Goal: Information Seeking & Learning: Understand process/instructions

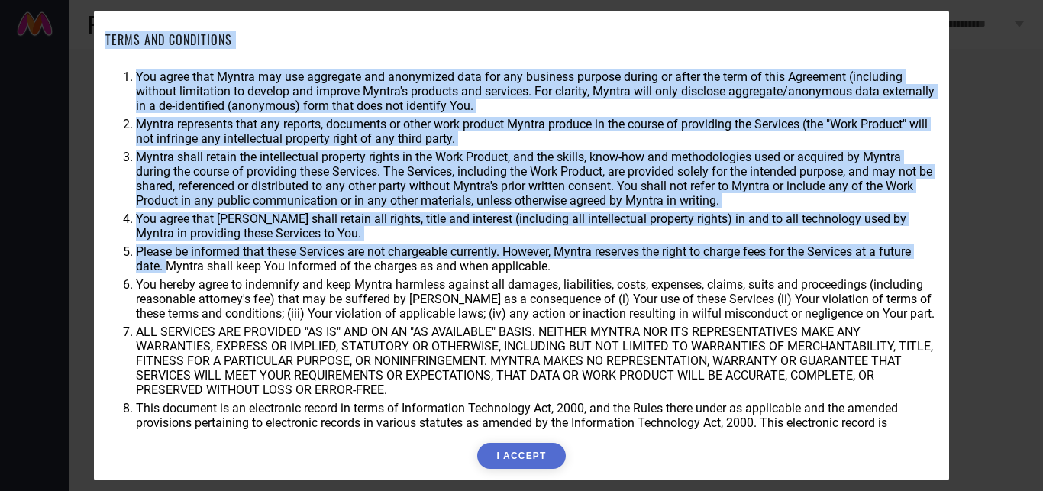
drag, startPoint x: 133, startPoint y: 244, endPoint x: 171, endPoint y: 275, distance: 48.9
click at [171, 275] on ol "You agree that Myntra may use aggregate and anonymized data for any business pu…" at bounding box center [521, 256] width 832 height 375
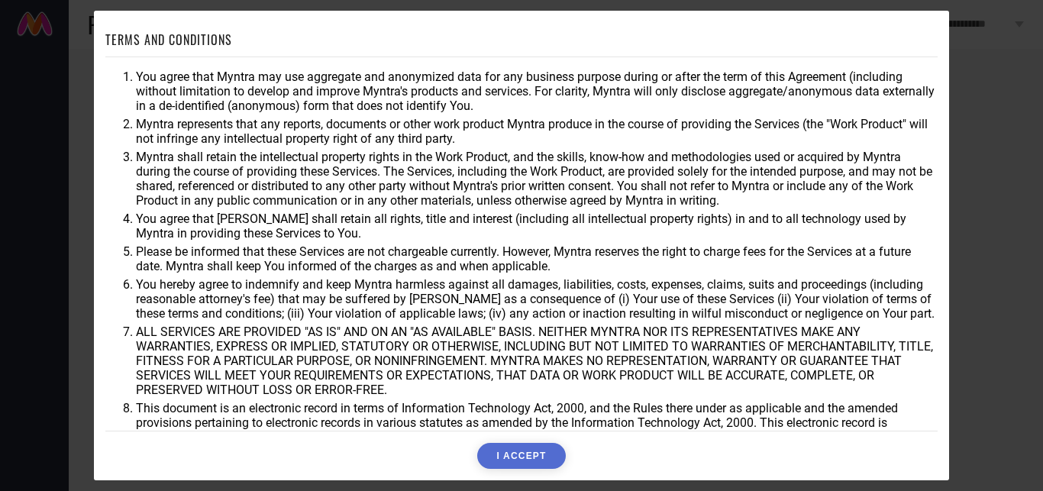
click at [256, 271] on li "Please be informed that these Services are not chargeable currently. However, M…" at bounding box center [537, 258] width 802 height 29
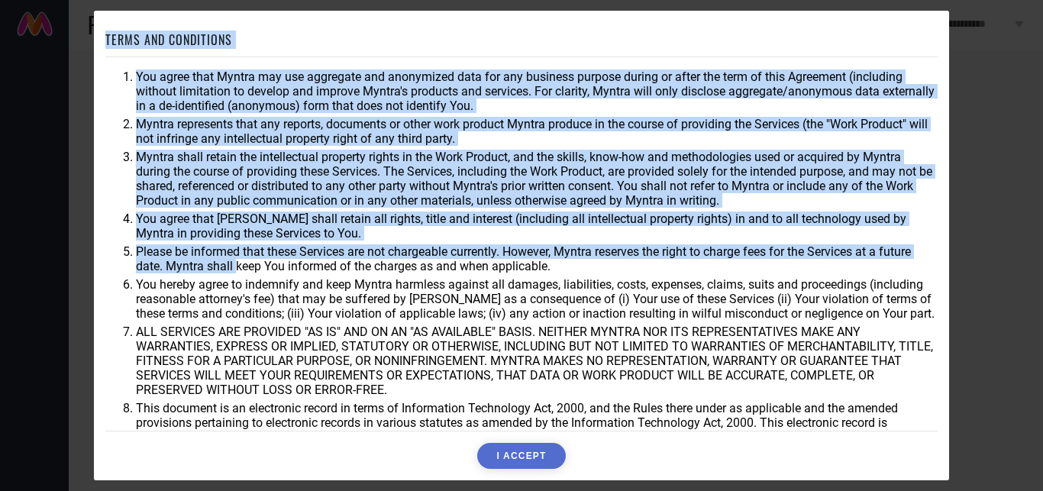
drag, startPoint x: 138, startPoint y: 250, endPoint x: 237, endPoint y: 262, distance: 100.0
click at [237, 262] on li "Please be informed that these Services are not chargeable currently. However, M…" at bounding box center [537, 258] width 802 height 29
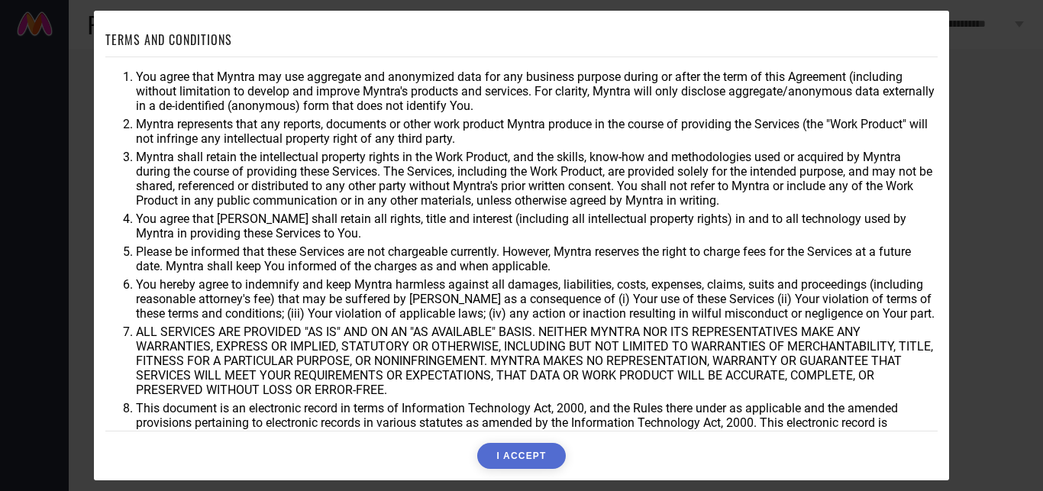
click at [392, 269] on li "Please be informed that these Services are not chargeable currently. However, M…" at bounding box center [537, 258] width 802 height 29
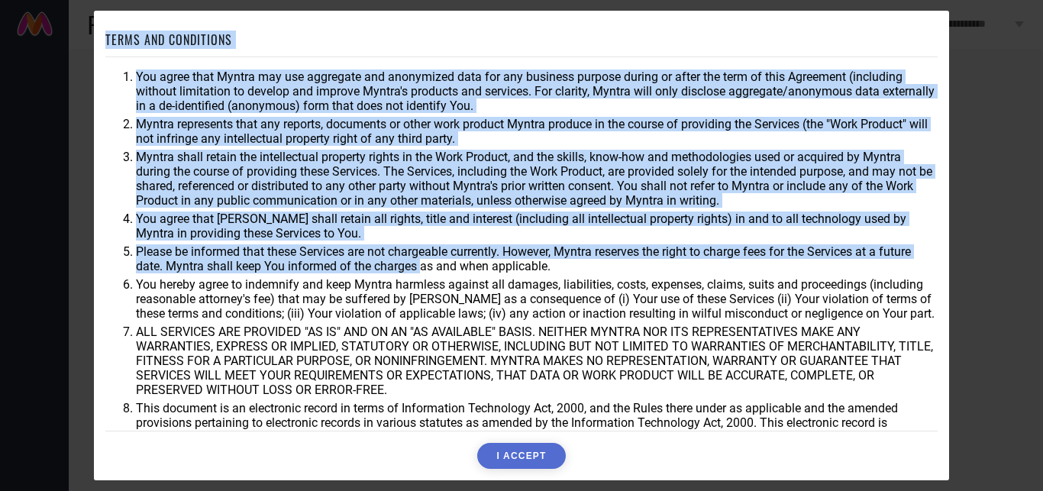
drag, startPoint x: 557, startPoint y: 269, endPoint x: 424, endPoint y: 260, distance: 133.1
click at [424, 260] on li "Please be informed that these Services are not chargeable currently. However, M…" at bounding box center [537, 258] width 802 height 29
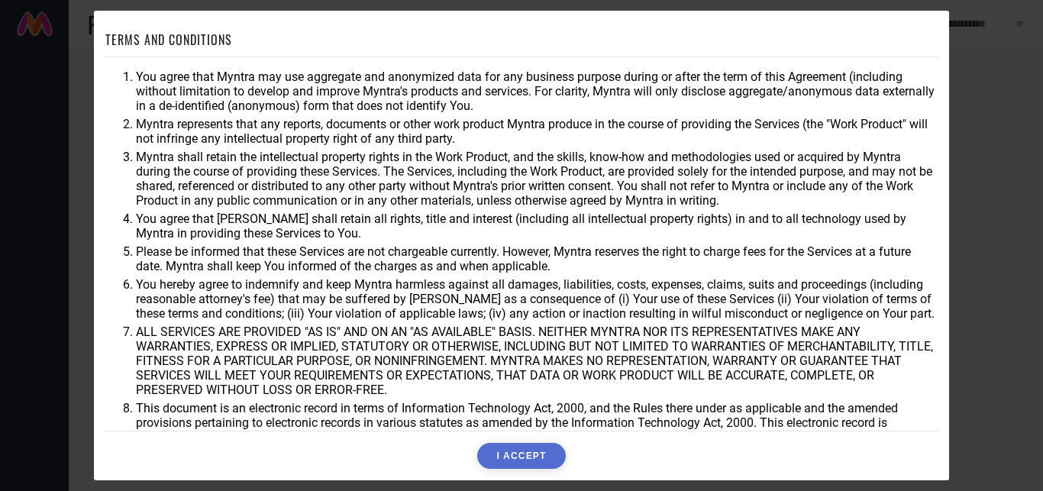
click at [609, 260] on li "Please be informed that these Services are not chargeable currently. However, M…" at bounding box center [537, 258] width 802 height 29
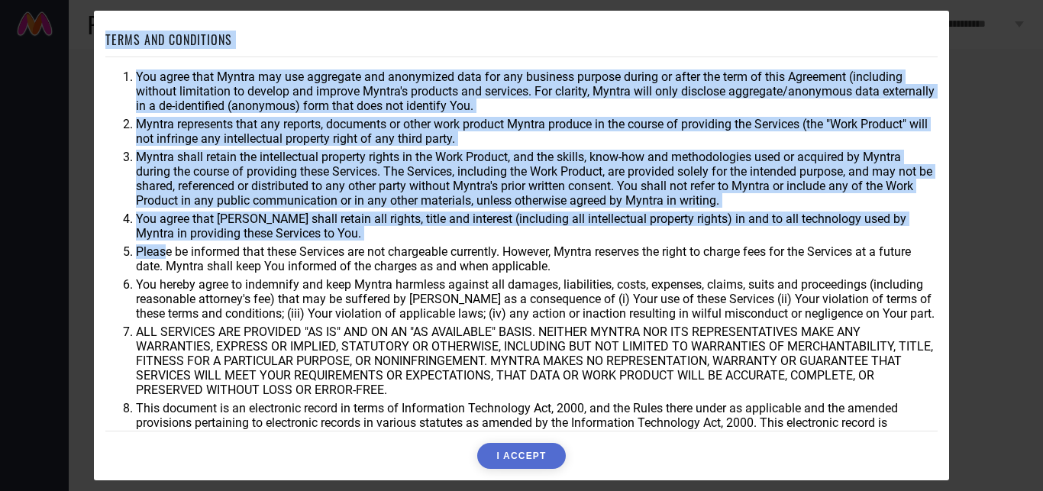
drag, startPoint x: 138, startPoint y: 253, endPoint x: 166, endPoint y: 255, distance: 27.6
click at [166, 255] on li "Please be informed that these Services are not chargeable currently. However, M…" at bounding box center [537, 258] width 802 height 29
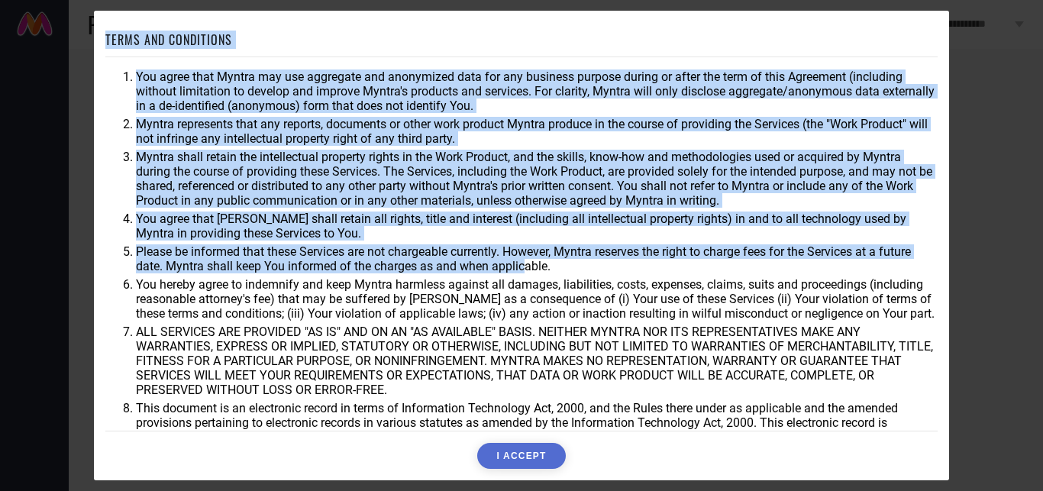
drag, startPoint x: 589, startPoint y: 262, endPoint x: 525, endPoint y: 266, distance: 63.5
click at [525, 266] on li "Please be informed that these Services are not chargeable currently. However, M…" at bounding box center [537, 258] width 802 height 29
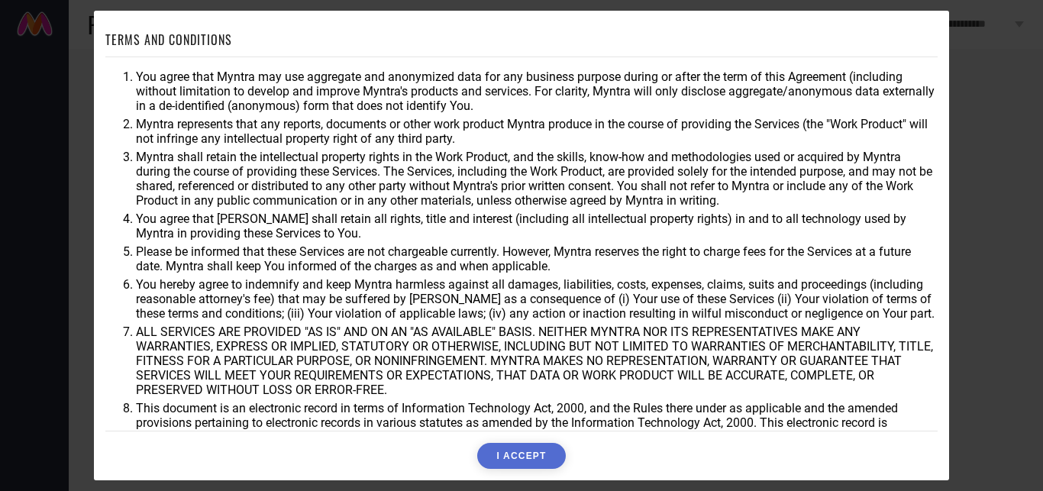
click at [590, 277] on ol "You agree that Myntra may use aggregate and anonymized data for any business pu…" at bounding box center [521, 256] width 832 height 375
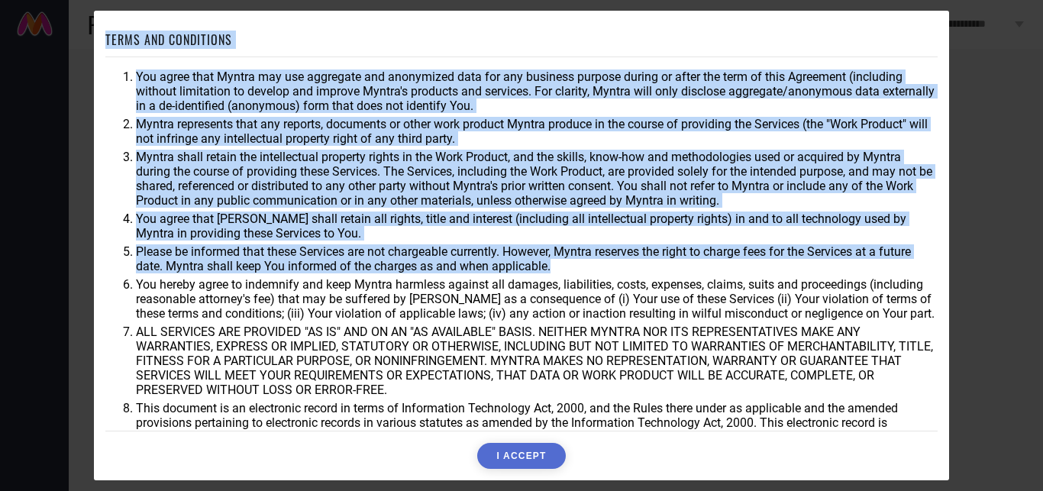
drag, startPoint x: 137, startPoint y: 248, endPoint x: 617, endPoint y: 270, distance: 480.0
click at [617, 270] on li "Please be informed that these Services are not chargeable currently. However, M…" at bounding box center [537, 258] width 802 height 29
copy div "TERMS AND CONDITIONS You agree that Myntra may use aggregate and anonymized dat…"
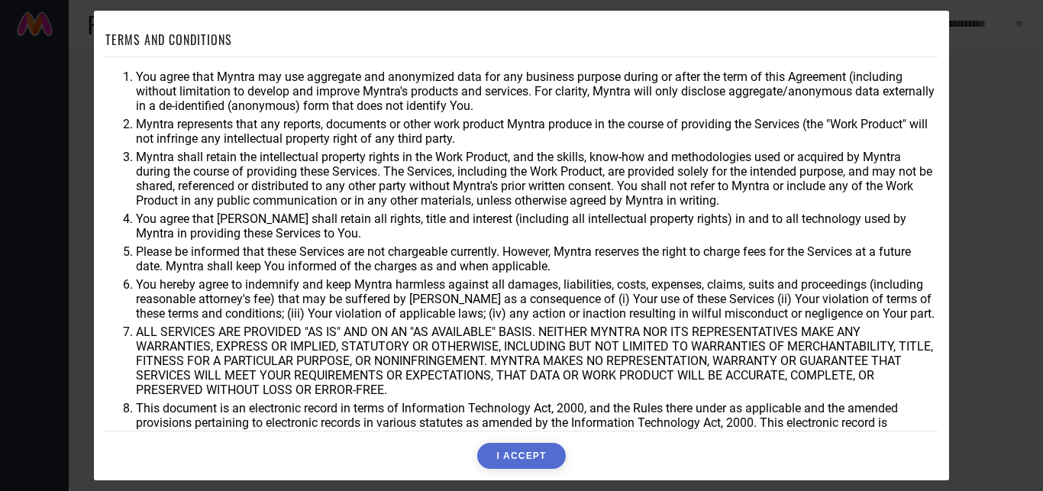
click at [613, 228] on li "You agree that [PERSON_NAME] shall retain all rights, title and interest (inclu…" at bounding box center [537, 225] width 802 height 29
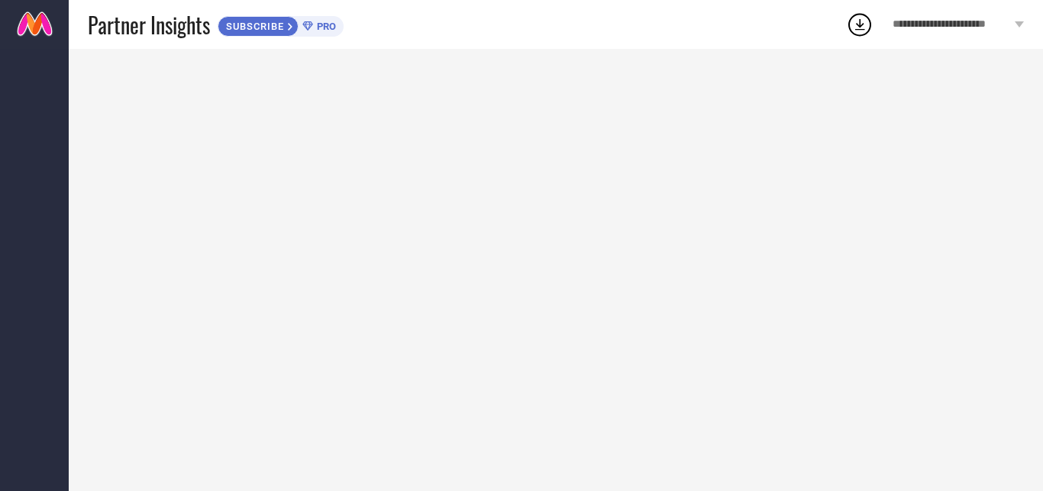
drag, startPoint x: 136, startPoint y: 250, endPoint x: 156, endPoint y: 251, distance: 19.9
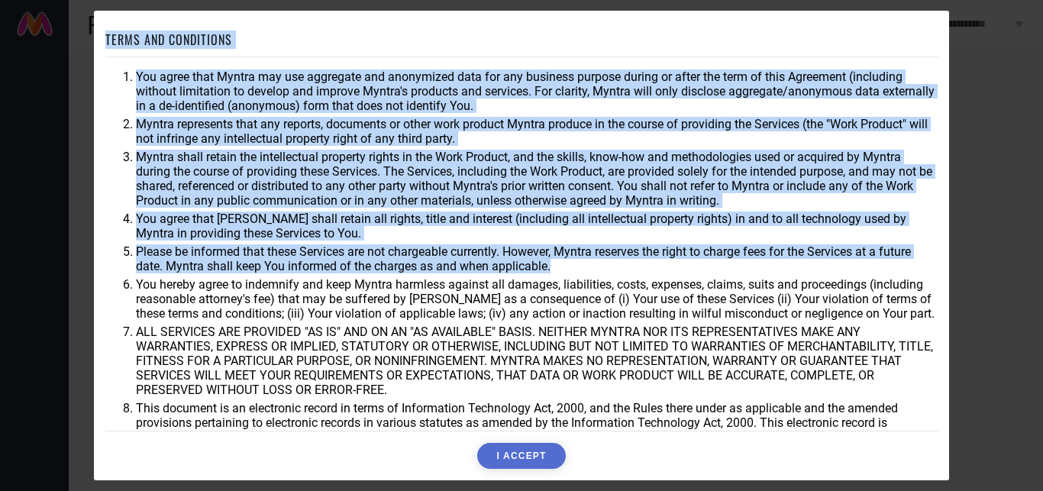
drag, startPoint x: 137, startPoint y: 250, endPoint x: 558, endPoint y: 264, distance: 421.7
click at [558, 264] on li "Please be informed that these Services are not chargeable currently. However, M…" at bounding box center [537, 258] width 802 height 29
copy div "TERMS AND CONDITIONS You agree that Myntra may use aggregate and anonymized dat…"
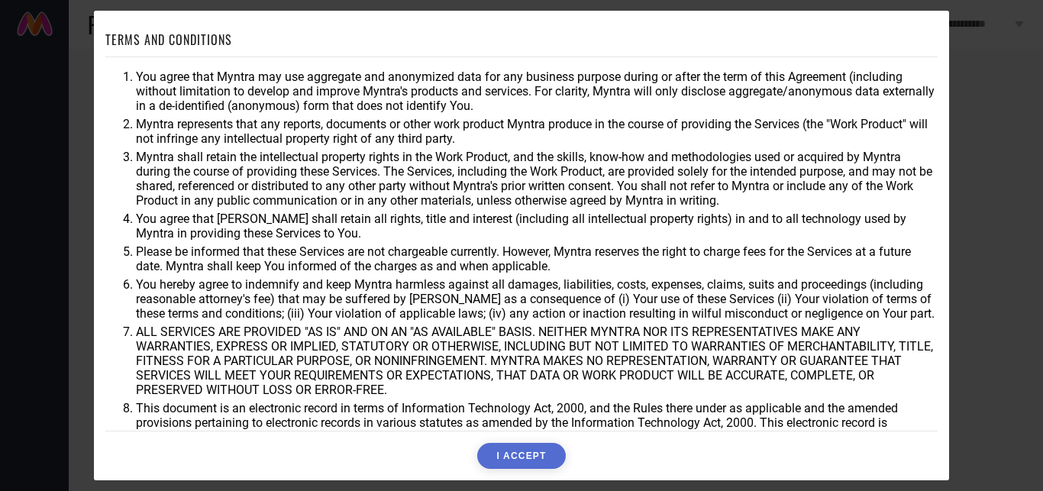
click at [214, 297] on li "You hereby agree to indemnify and keep Myntra harmless against all damages, lia…" at bounding box center [537, 299] width 802 height 44
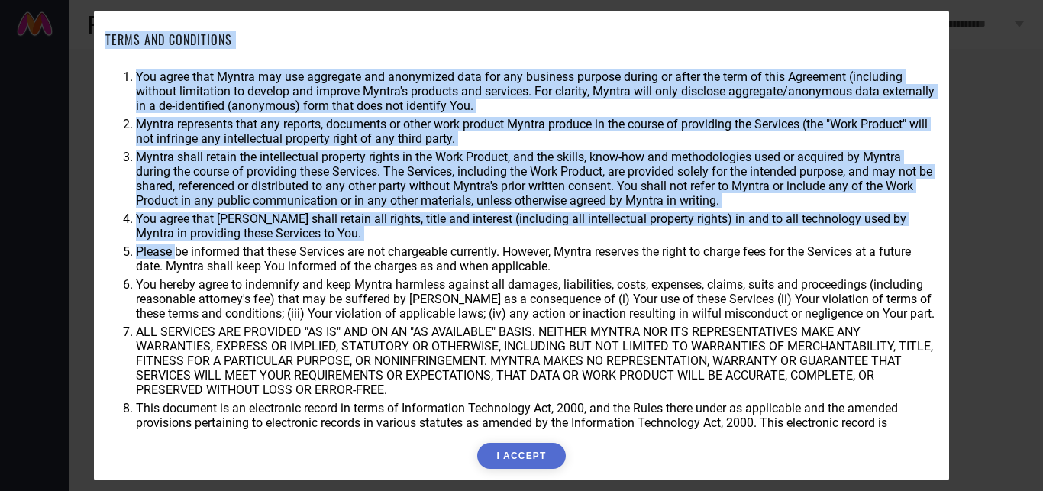
drag, startPoint x: 137, startPoint y: 250, endPoint x: 178, endPoint y: 252, distance: 41.3
click at [178, 252] on li "Please be informed that these Services are not chargeable currently. However, M…" at bounding box center [537, 258] width 802 height 29
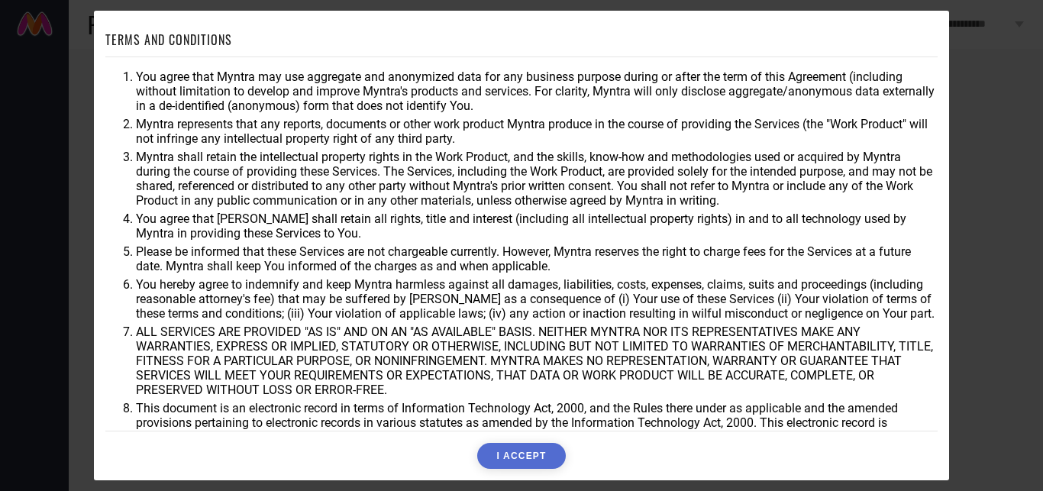
click at [98, 263] on div "TERMS AND CONDITIONS You agree that Myntra may use aggregate and anonymized dat…" at bounding box center [521, 246] width 855 height 470
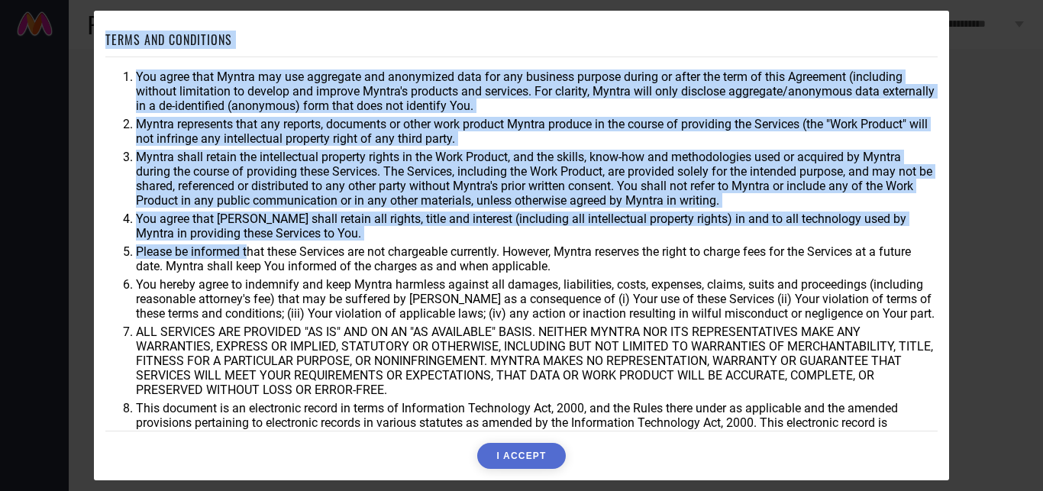
drag, startPoint x: 347, startPoint y: 253, endPoint x: 248, endPoint y: 253, distance: 98.5
click at [248, 253] on li "Please be informed that these Services are not chargeable currently. However, M…" at bounding box center [537, 258] width 802 height 29
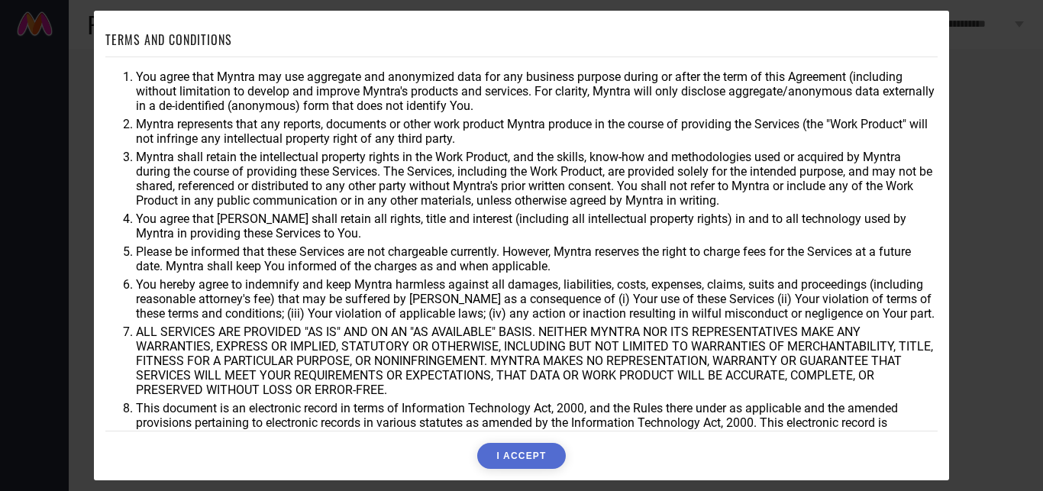
click at [141, 250] on li "Please be informed that these Services are not chargeable currently. However, M…" at bounding box center [537, 258] width 802 height 29
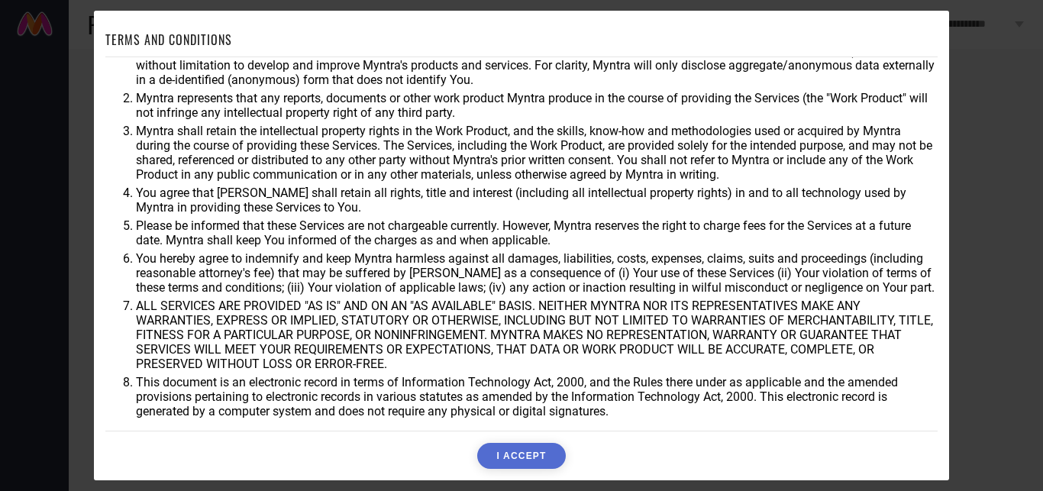
scroll to position [40, 0]
